Goal: Task Accomplishment & Management: Use online tool/utility

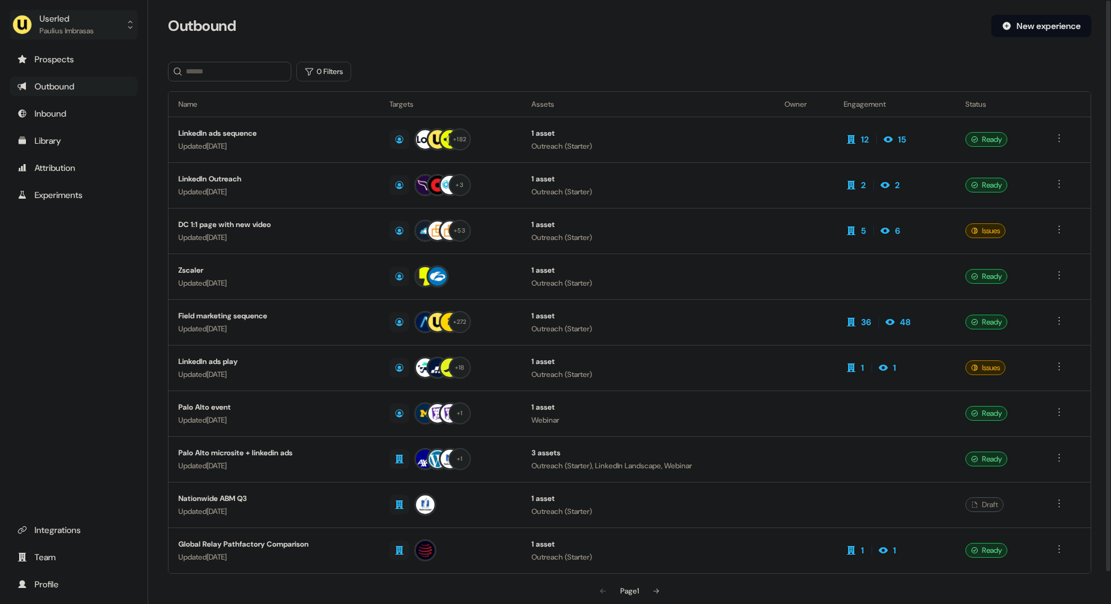
click at [49, 17] on div "Userled" at bounding box center [66, 18] width 54 height 12
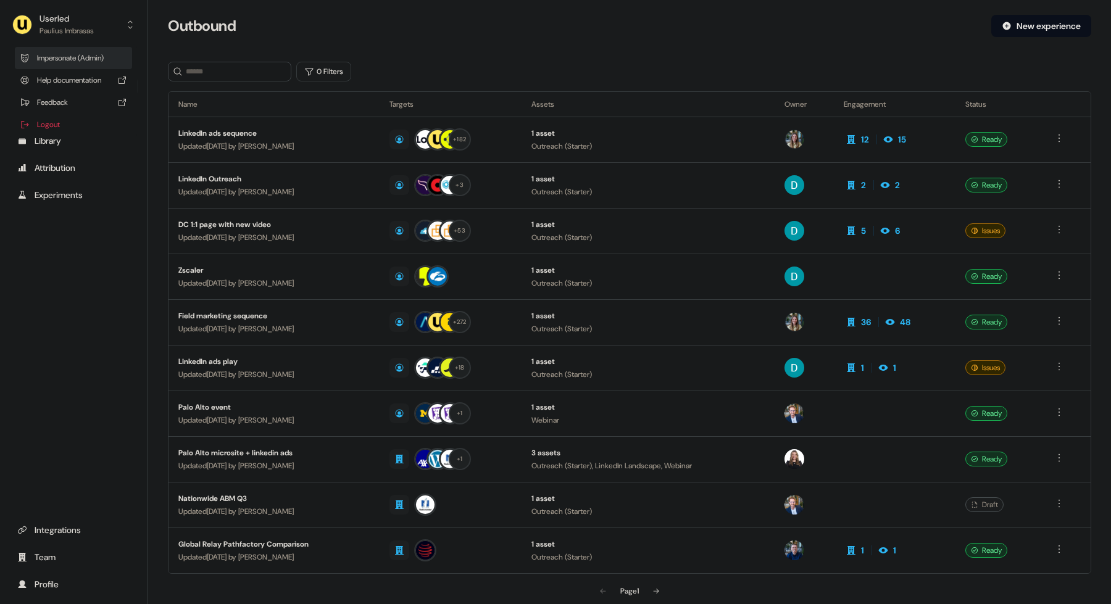
click at [72, 49] on div "Impersonate (Admin)" at bounding box center [73, 58] width 117 height 22
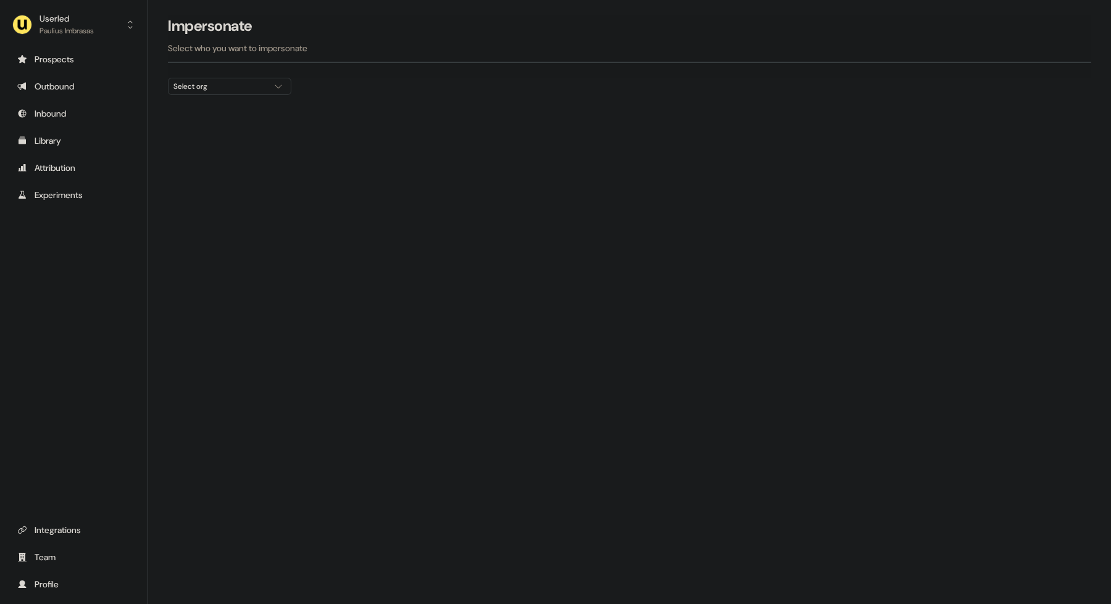
click at [260, 77] on div "Impersonate Select who you want to impersonate" at bounding box center [629, 46] width 923 height 63
click at [244, 95] on div at bounding box center [629, 100] width 923 height 10
click at [240, 88] on div "Select org" at bounding box center [219, 86] width 93 height 12
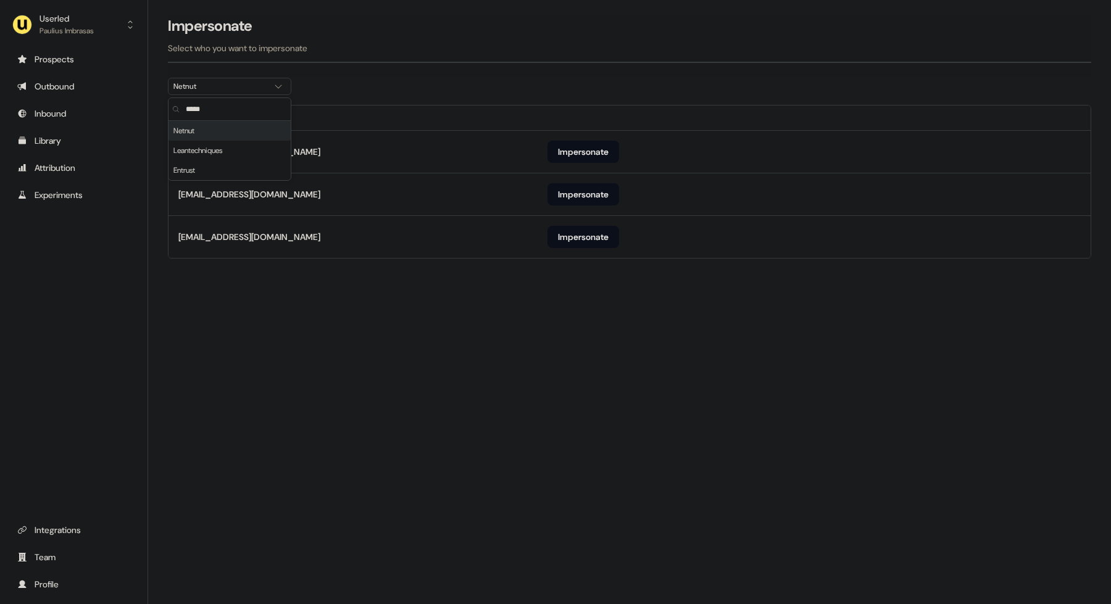
type input "*****"
click at [429, 52] on p "Select who you want to impersonate" at bounding box center [629, 48] width 923 height 12
click at [590, 233] on button "Impersonate" at bounding box center [583, 237] width 72 height 22
